Goal: Transaction & Acquisition: Purchase product/service

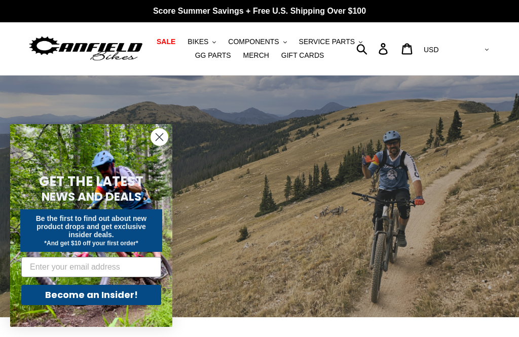
click at [165, 47] on link "SALE" at bounding box center [166, 42] width 29 height 14
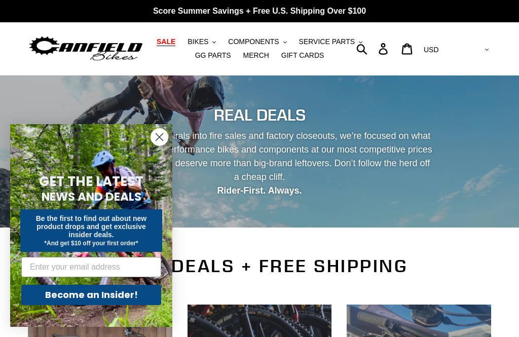
click at [163, 135] on circle "Close dialog" at bounding box center [159, 137] width 17 height 17
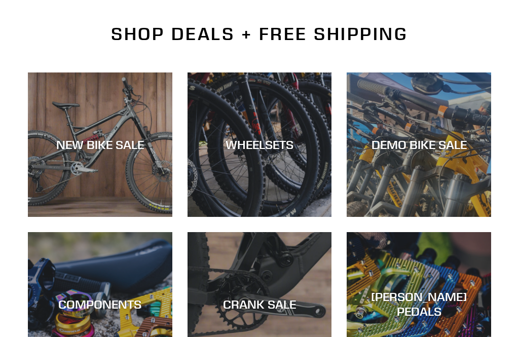
scroll to position [245, 0]
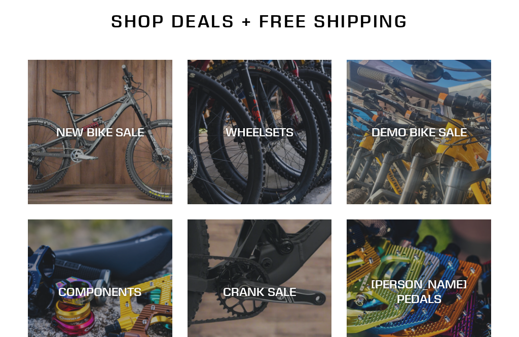
click at [467, 204] on div "DEMO BIKE SALE" at bounding box center [419, 204] width 145 height 0
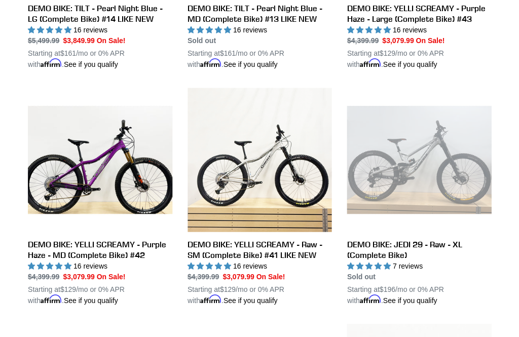
scroll to position [687, 0]
click at [310, 246] on link "DEMO BIKE: YELLI SCREAMY - Raw - SM (Complete Bike) #41 LIKE NEW" at bounding box center [260, 197] width 145 height 218
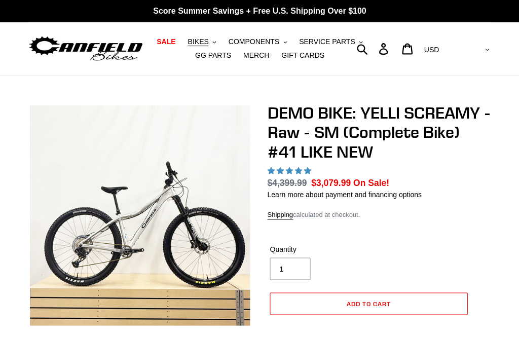
select select "highest-rating"
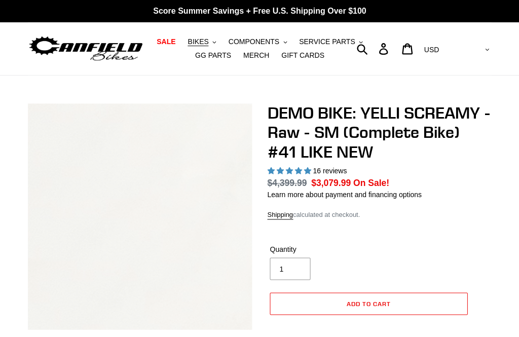
click at [24, 54] on header "SALE BIKES .cls-1{fill:#231f20} SHOP ALL BIKES SHOP DEMO BIKES - On SALE Now! J…" at bounding box center [259, 48] width 519 height 53
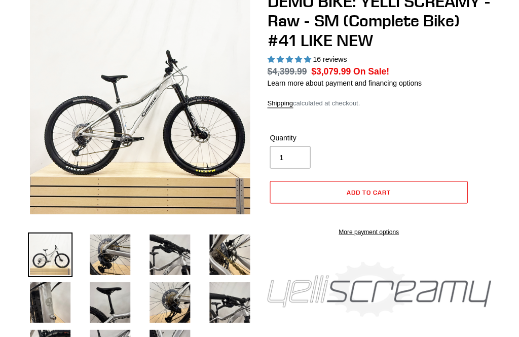
scroll to position [112, 0]
click at [106, 261] on img at bounding box center [110, 254] width 45 height 45
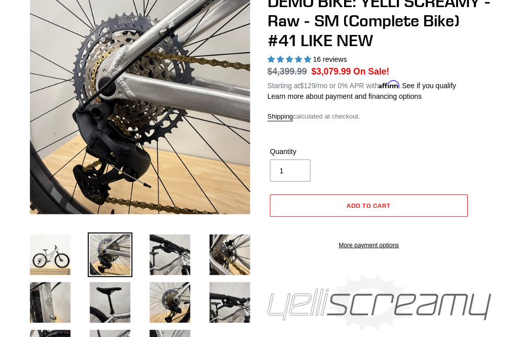
click at [180, 246] on img at bounding box center [170, 254] width 45 height 45
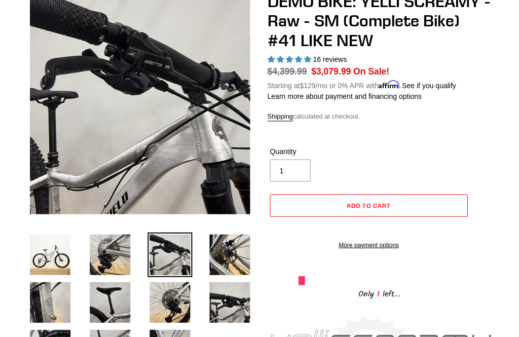
click at [226, 249] on img at bounding box center [229, 254] width 45 height 45
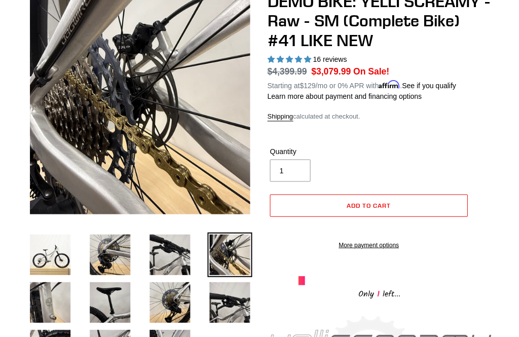
click at [171, 301] on img at bounding box center [170, 302] width 45 height 45
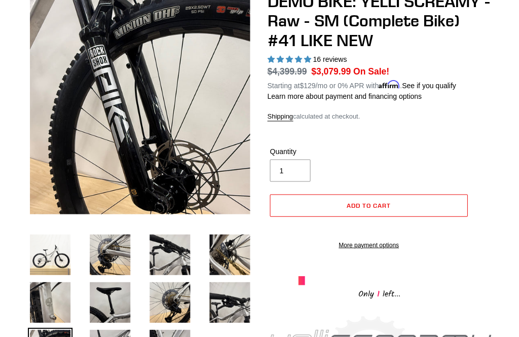
click at [126, 284] on img at bounding box center [110, 302] width 45 height 45
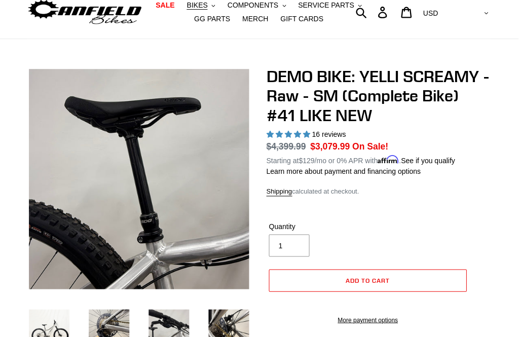
scroll to position [0, 0]
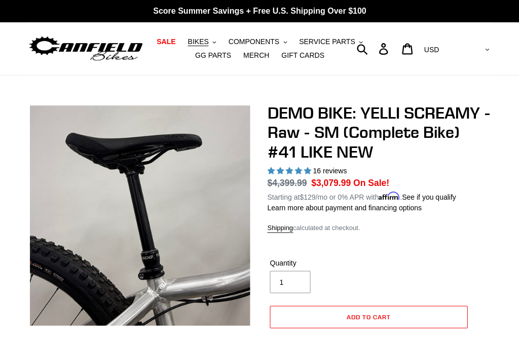
click at [167, 38] on span "SALE" at bounding box center [166, 42] width 19 height 9
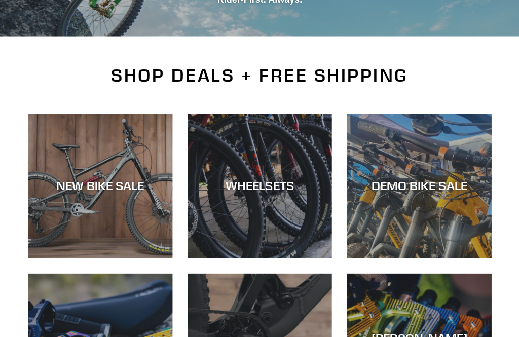
scroll to position [191, 0]
click at [74, 258] on div "NEW BIKE SALE" at bounding box center [100, 258] width 145 height 0
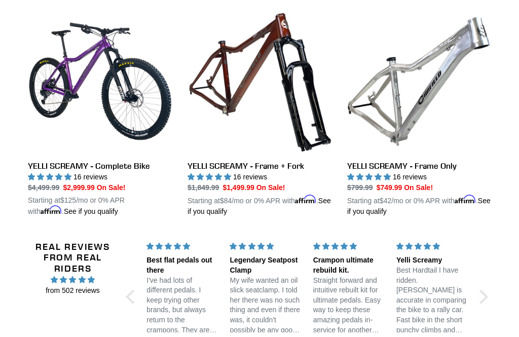
scroll to position [1656, 0]
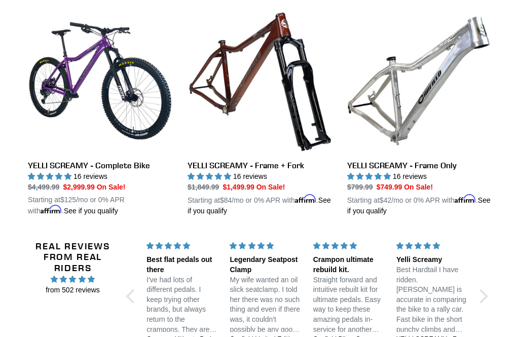
click at [42, 164] on link "YELLI SCREAMY - Complete Bike" at bounding box center [100, 112] width 145 height 207
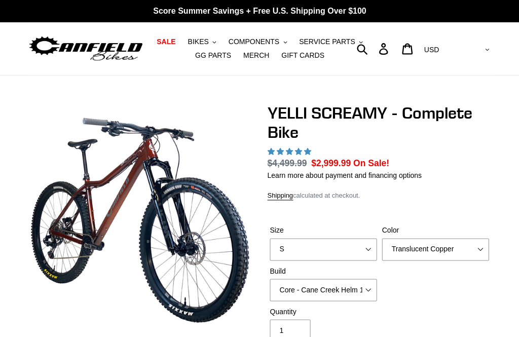
select select "highest-rating"
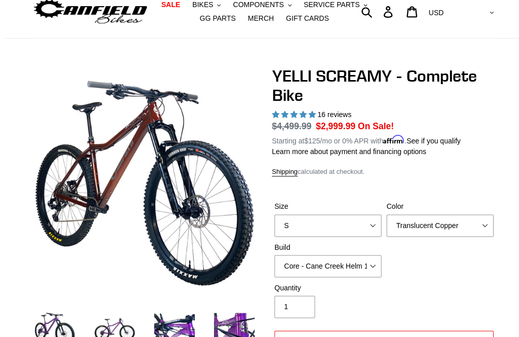
scroll to position [60, 0]
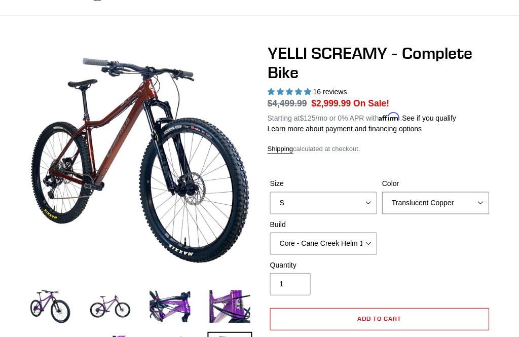
click at [446, 199] on select "Translucent Copper Purple Haze Raw" at bounding box center [435, 203] width 107 height 22
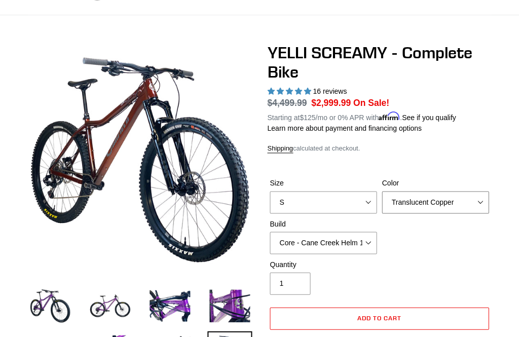
select select "Purple Haze"
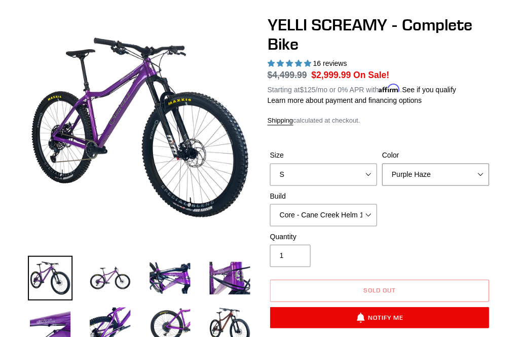
scroll to position [93, 0]
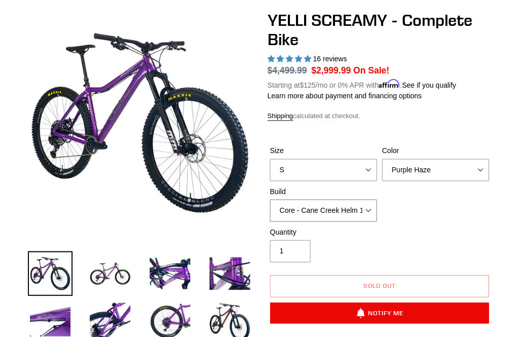
click at [373, 208] on select "Core - Cane Creek Helm 130 Pro - [GEOGRAPHIC_DATA] Helm 130 Core - Fox 34 SL Fa…" at bounding box center [323, 210] width 107 height 22
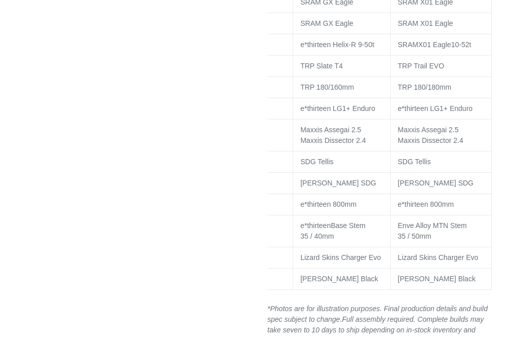
scroll to position [0, 54]
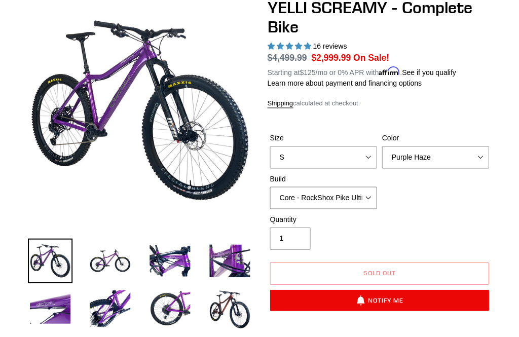
click at [358, 191] on select "Core - Cane Creek Helm 130 Pro - [GEOGRAPHIC_DATA] Helm 130 Core - Fox 34 SL Fa…" at bounding box center [323, 198] width 107 height 22
select select "Core - Cane Creek Helm 130"
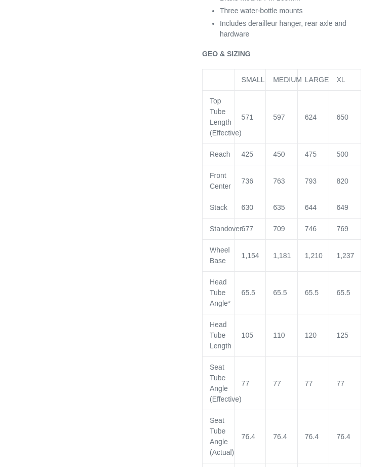
scroll to position [1466, 0]
